Goal: Find specific page/section: Find specific page/section

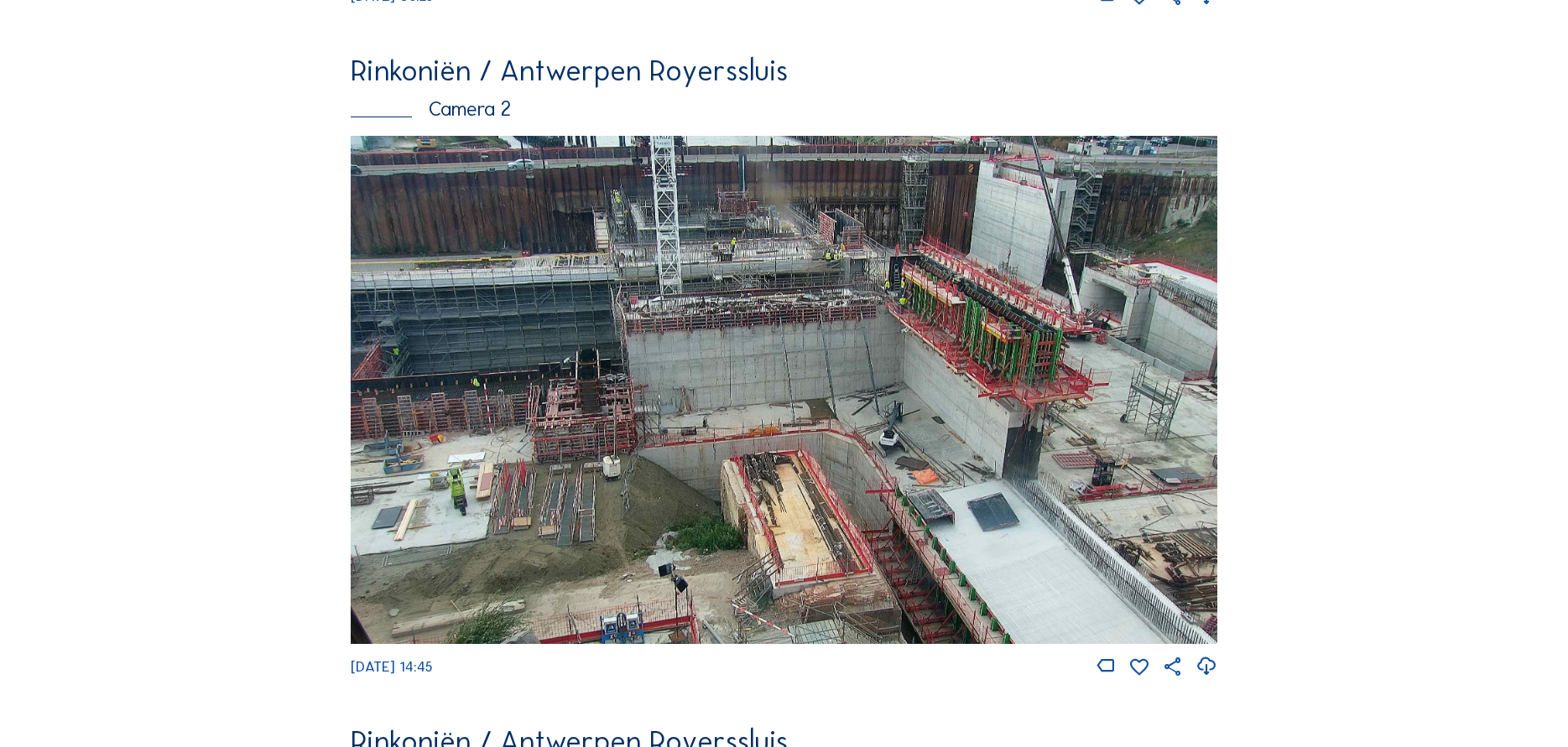
scroll to position [755, 0]
click at [699, 306] on img at bounding box center [784, 389] width 867 height 508
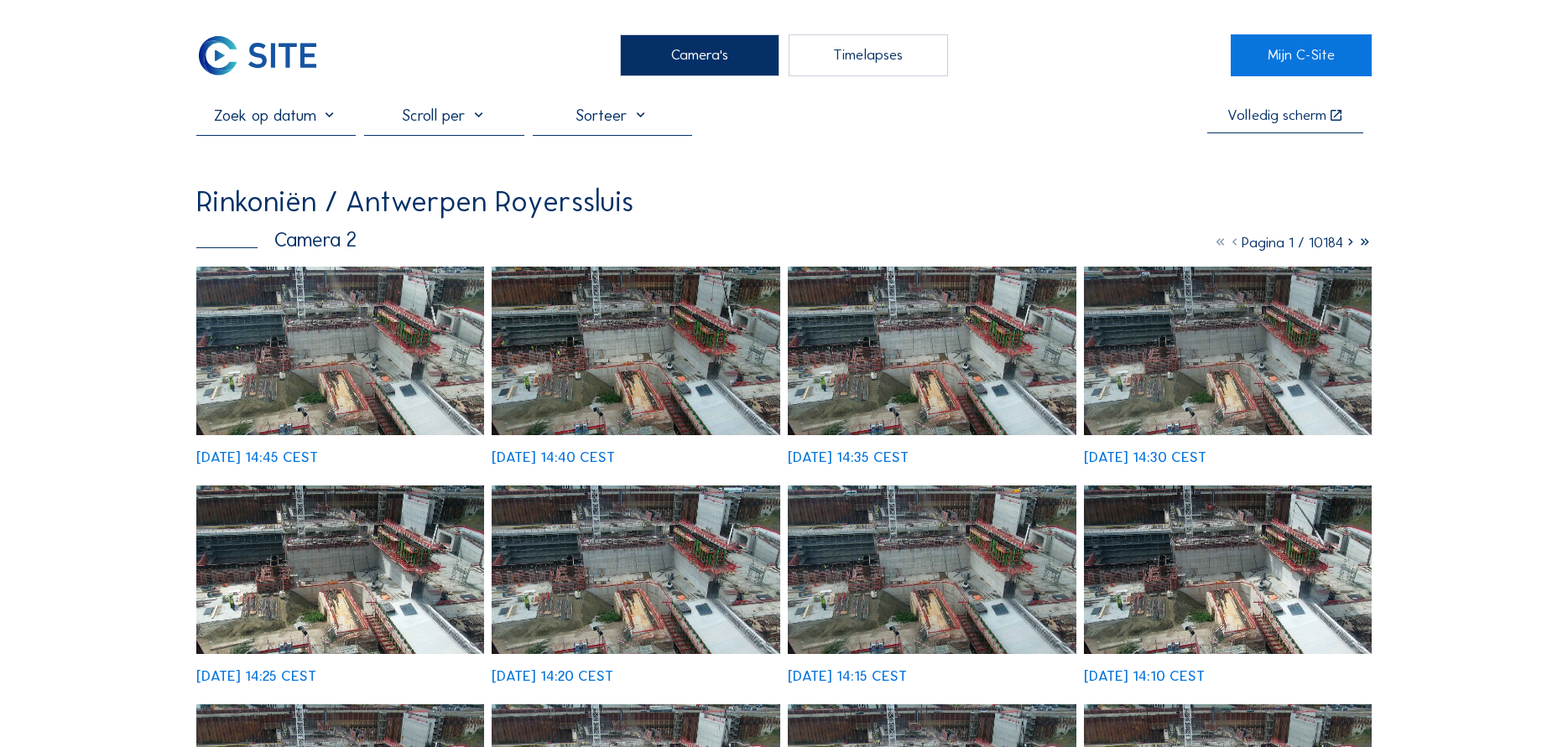
click at [290, 123] on input "text" at bounding box center [277, 115] width 160 height 19
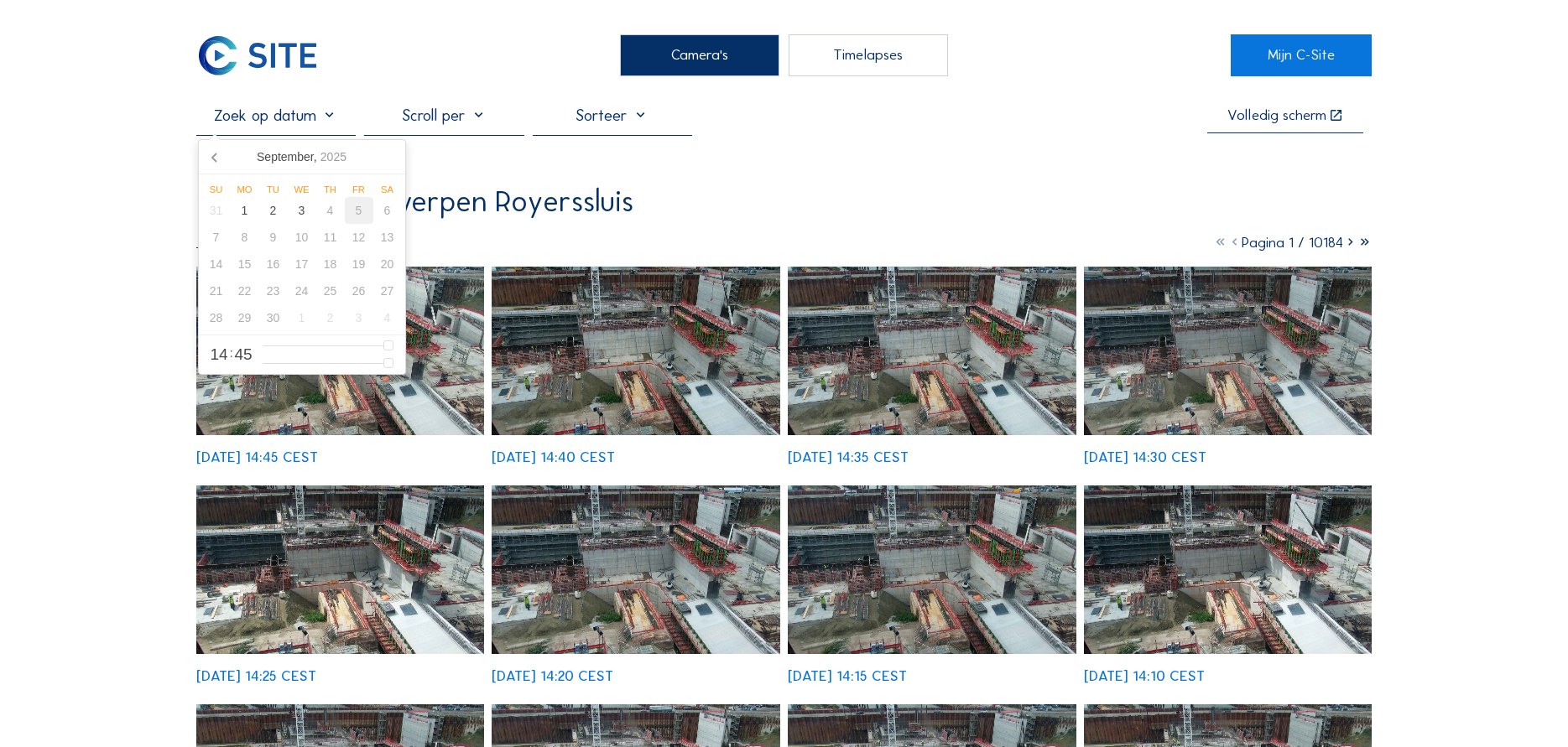
click at [361, 210] on div "5" at bounding box center [359, 211] width 29 height 27
click at [675, 209] on div "Rinkoniën / Antwerpen Royerssluis" at bounding box center [784, 202] width 1176 height 30
